Goal: Find specific fact: Find specific fact

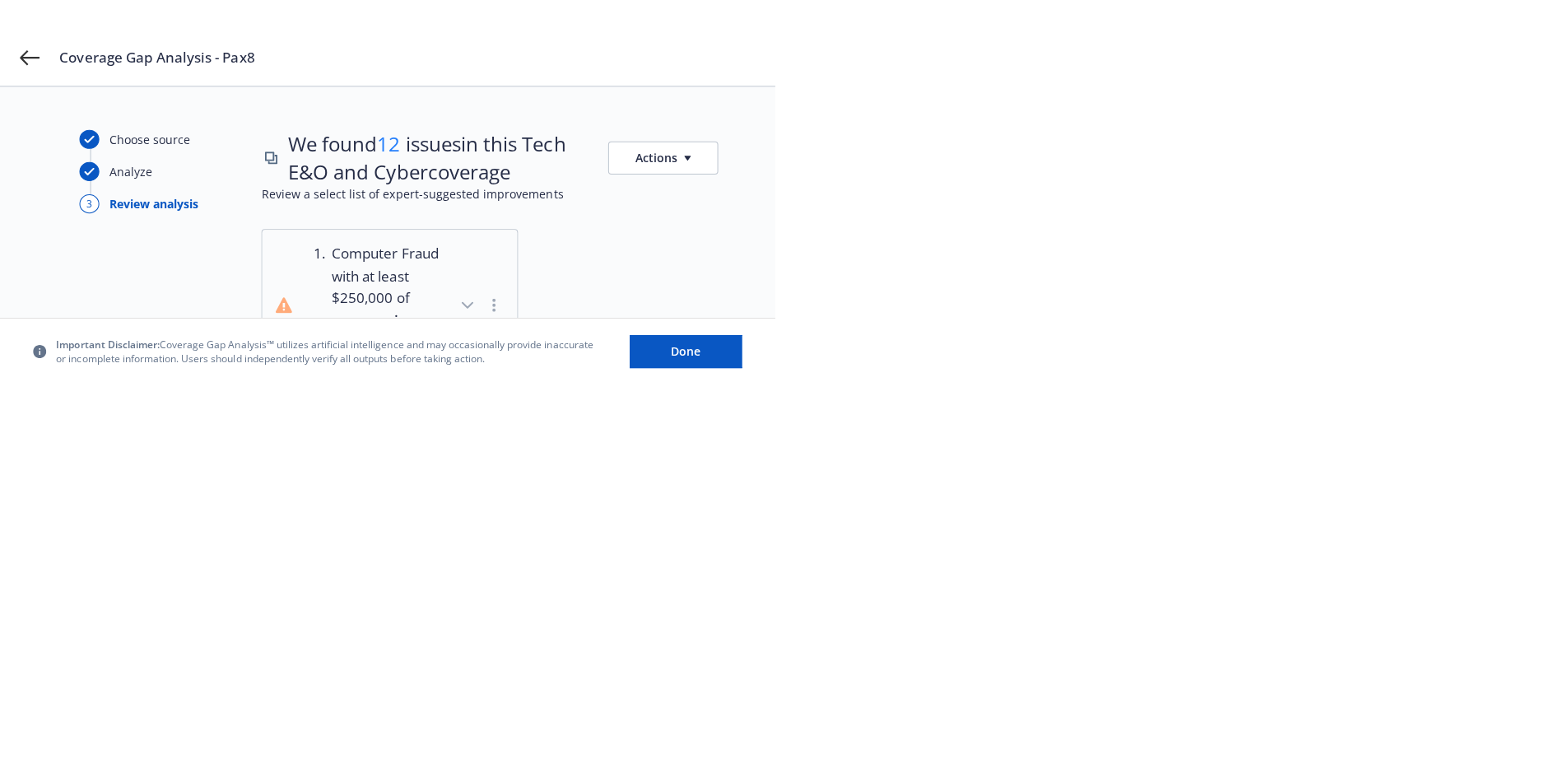
scroll to position [229, 0]
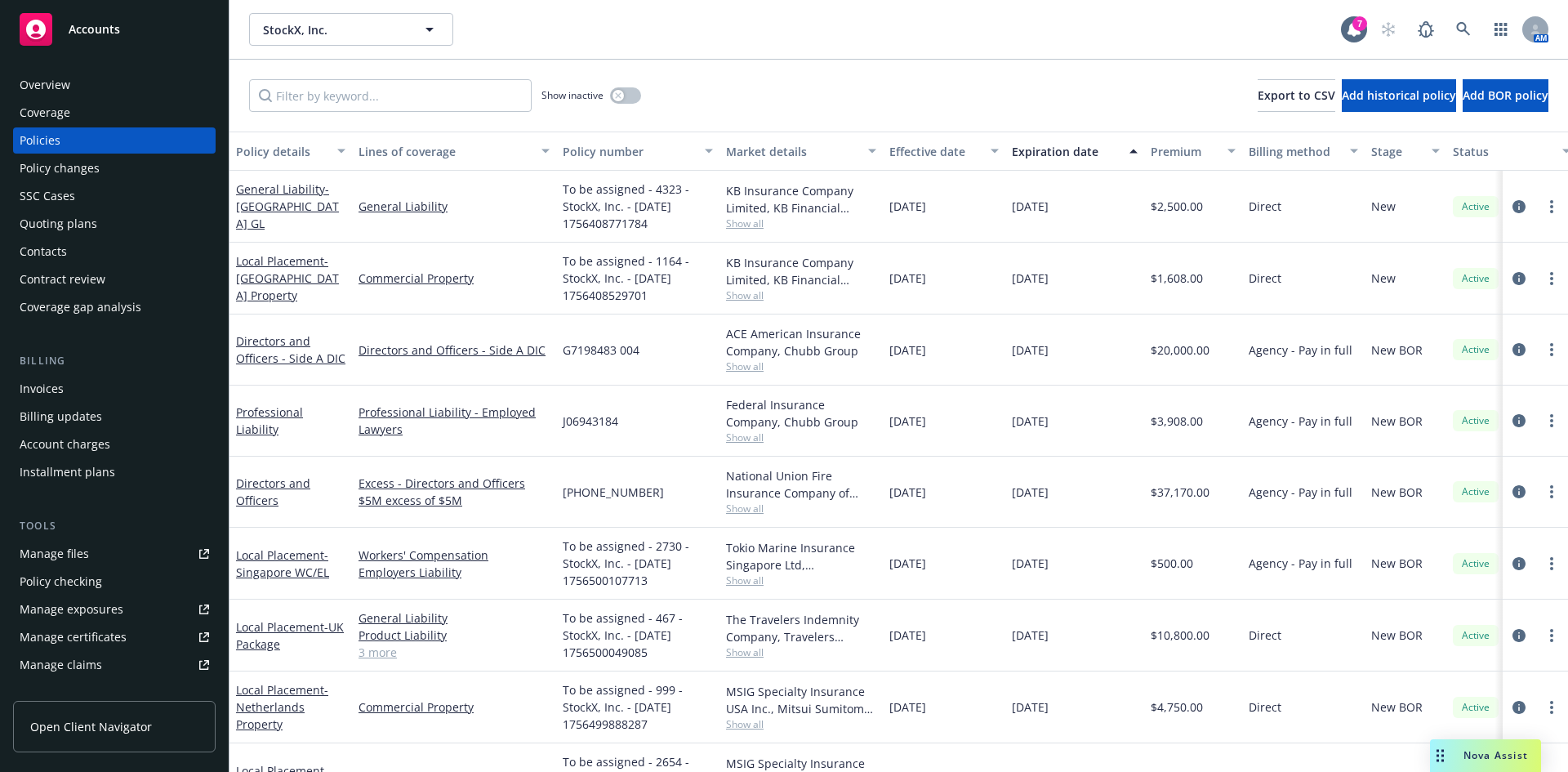
click at [42, 87] on div "Overview" at bounding box center [44, 85] width 50 height 27
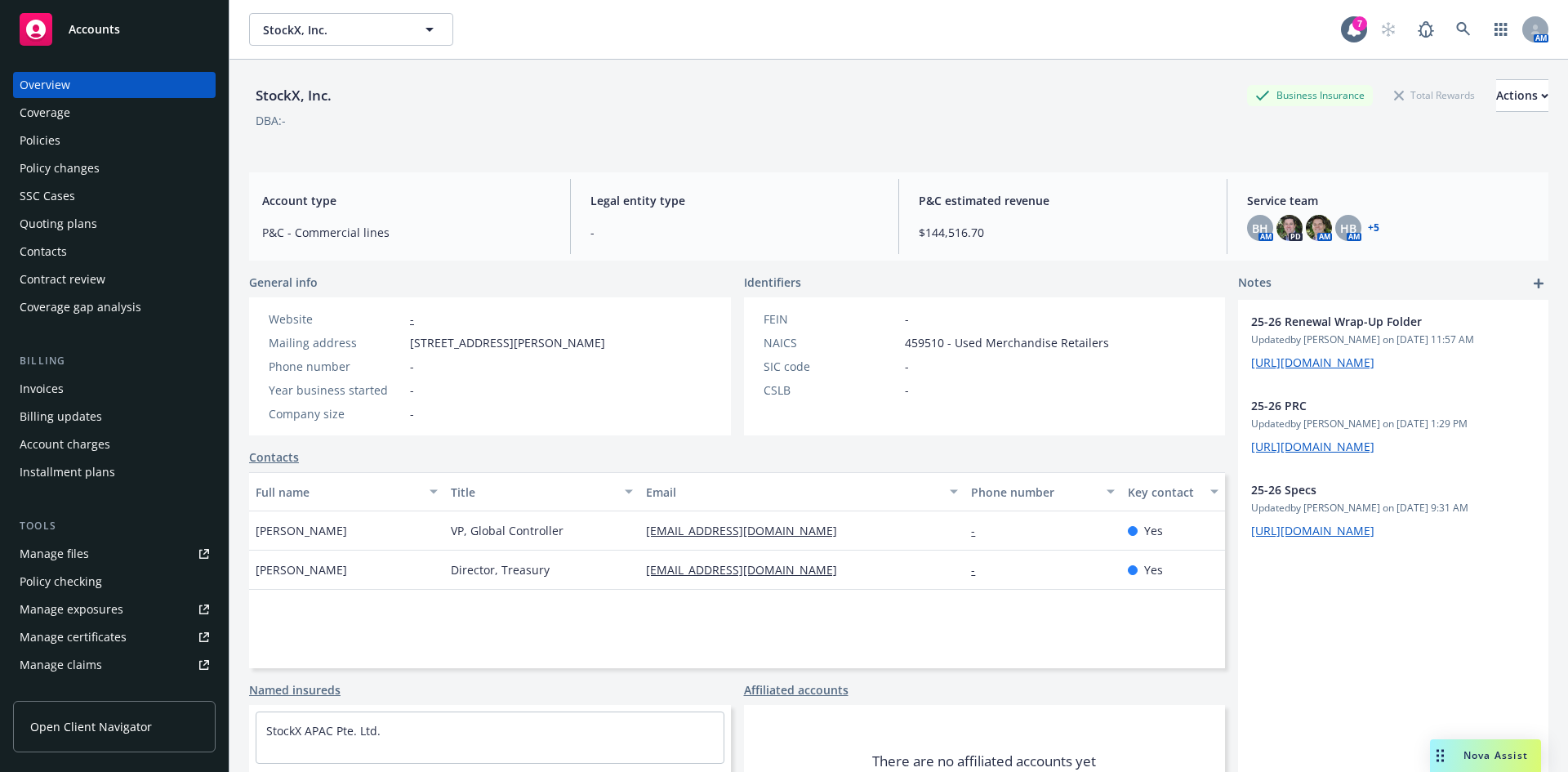
drag, startPoint x: 409, startPoint y: 346, endPoint x: 653, endPoint y: 344, distance: 244.0
click at [653, 344] on div "Website - Mailing address [STREET_ADDRESS][PERSON_NAME] Phone number - Year bus…" at bounding box center [490, 366] width 482 height 138
copy span "[STREET_ADDRESS][PERSON_NAME]"
click at [910, 340] on span "459510 - Used Merchandise Retailers" at bounding box center [1007, 342] width 205 height 17
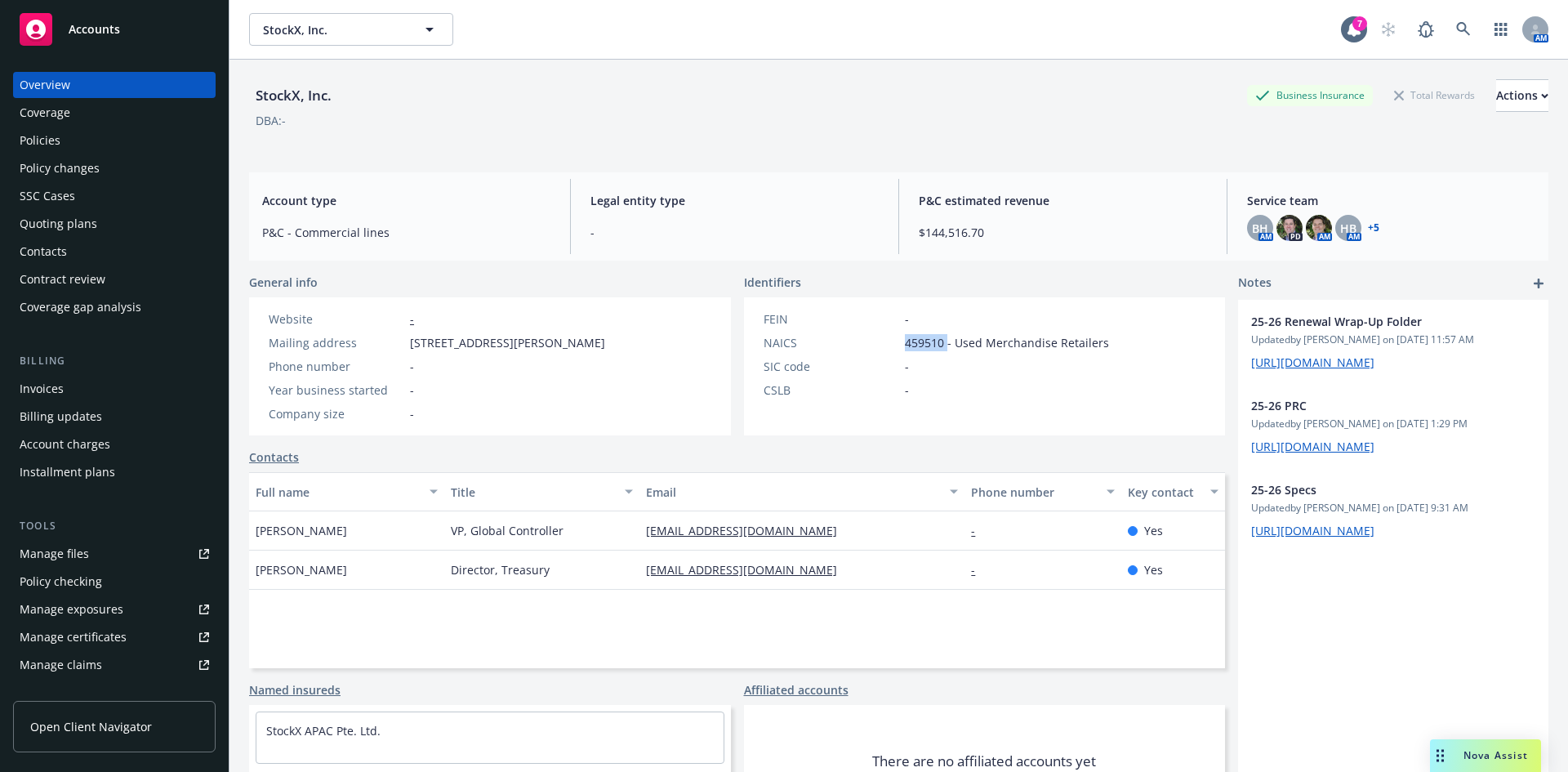
copy span "459510"
